Goal: Navigation & Orientation: Find specific page/section

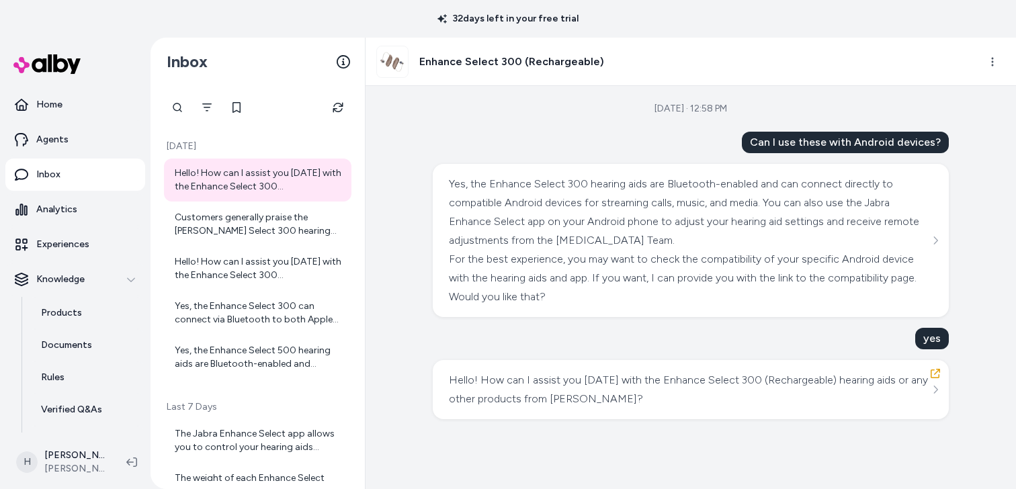
click at [337, 26] on div "32 days left in your free trial" at bounding box center [508, 19] width 1016 height 38
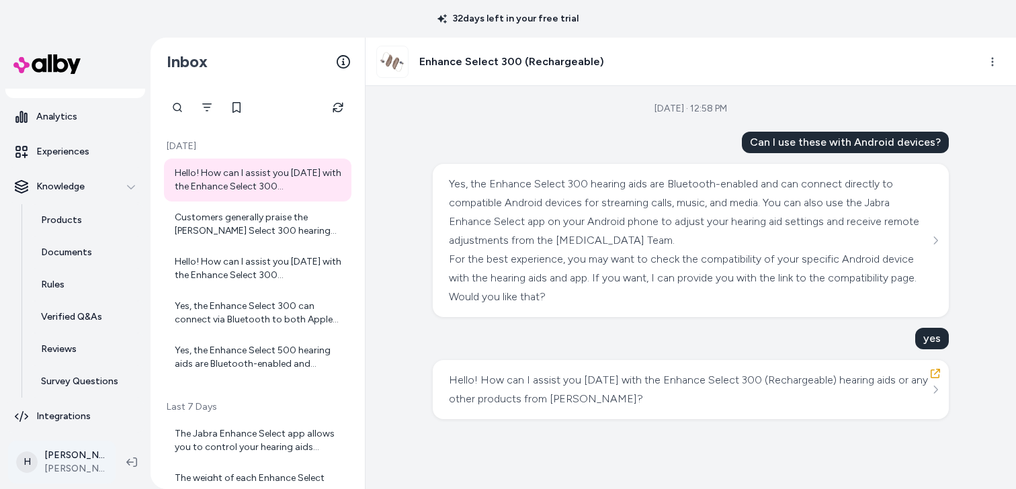
click at [74, 469] on html "32 days left in your free trial Home Agents Inbox Analytics Experiences Knowled…" at bounding box center [508, 244] width 1016 height 489
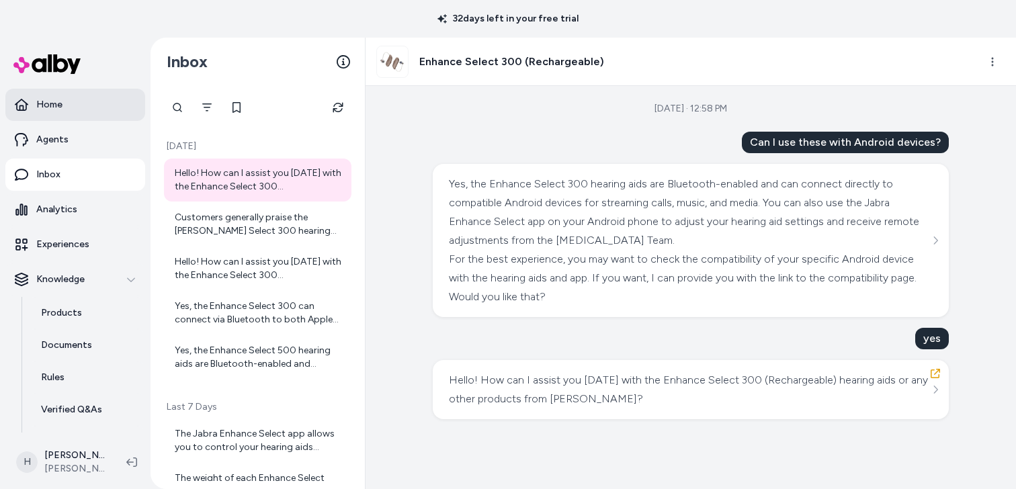
click at [66, 103] on link "Home" at bounding box center [75, 105] width 140 height 32
click at [58, 107] on p "Home" at bounding box center [49, 104] width 26 height 13
click at [60, 100] on p "Home" at bounding box center [49, 104] width 26 height 13
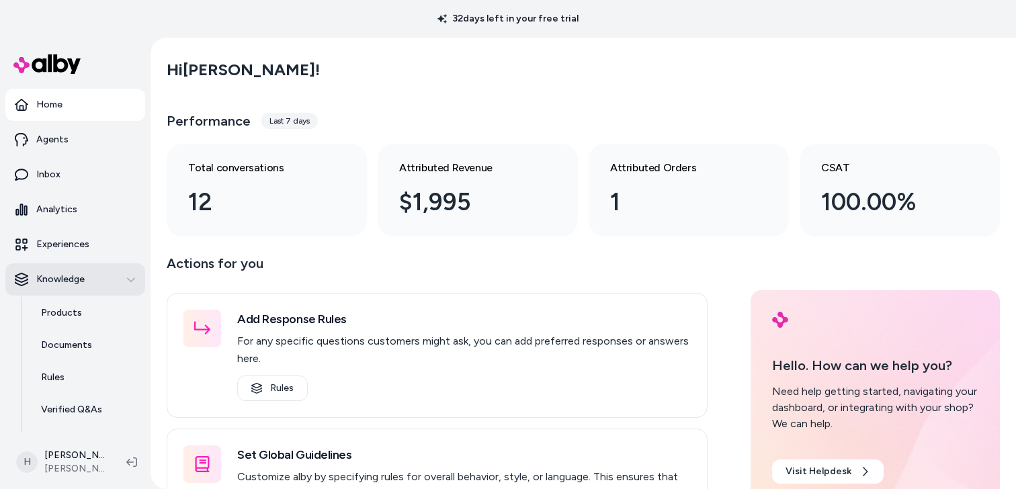
scroll to position [93, 0]
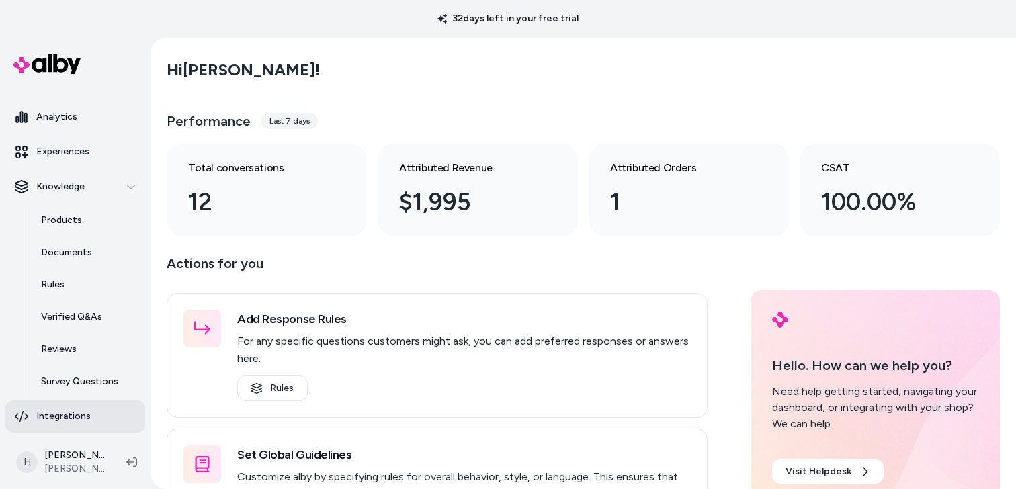
click at [69, 428] on link "Integrations" at bounding box center [75, 416] width 140 height 32
